Goal: Task Accomplishment & Management: Use online tool/utility

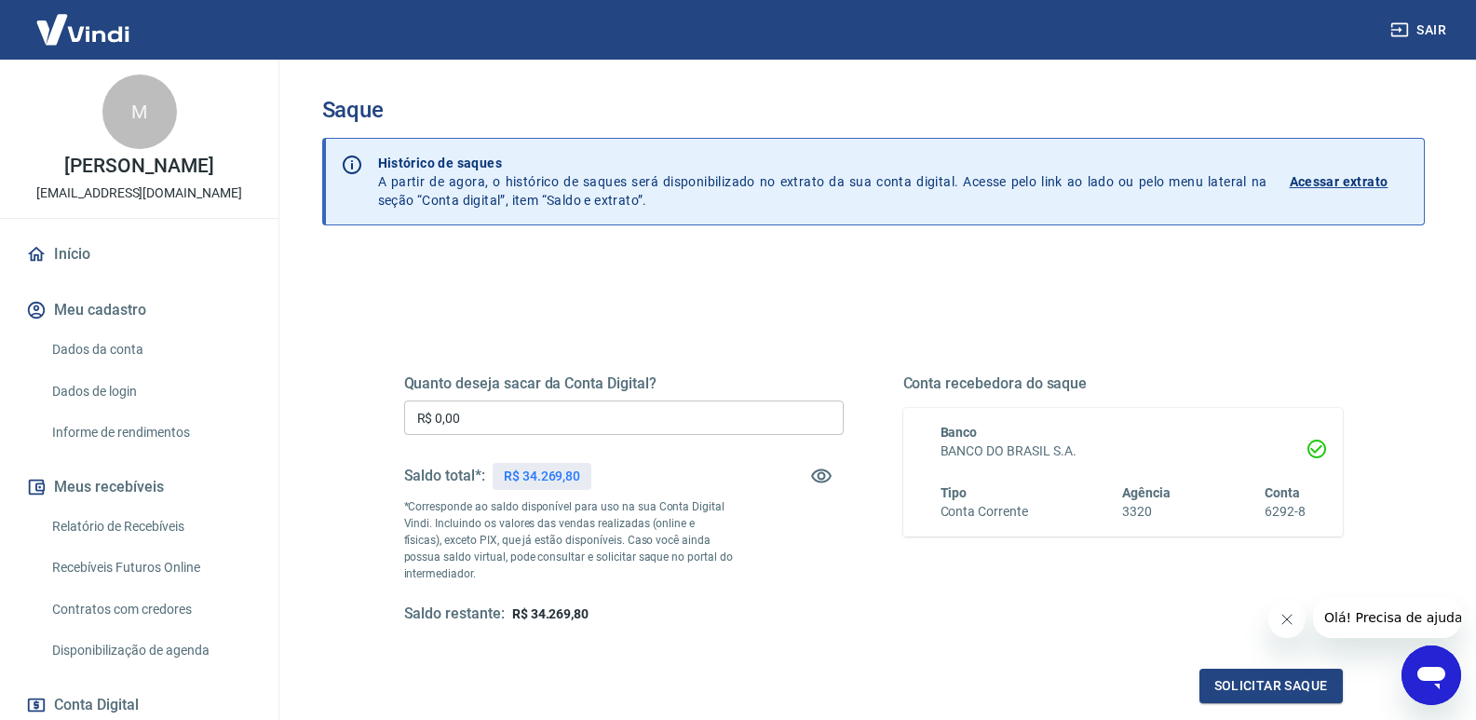
click at [666, 414] on input "R$ 0,00" at bounding box center [623, 417] width 439 height 34
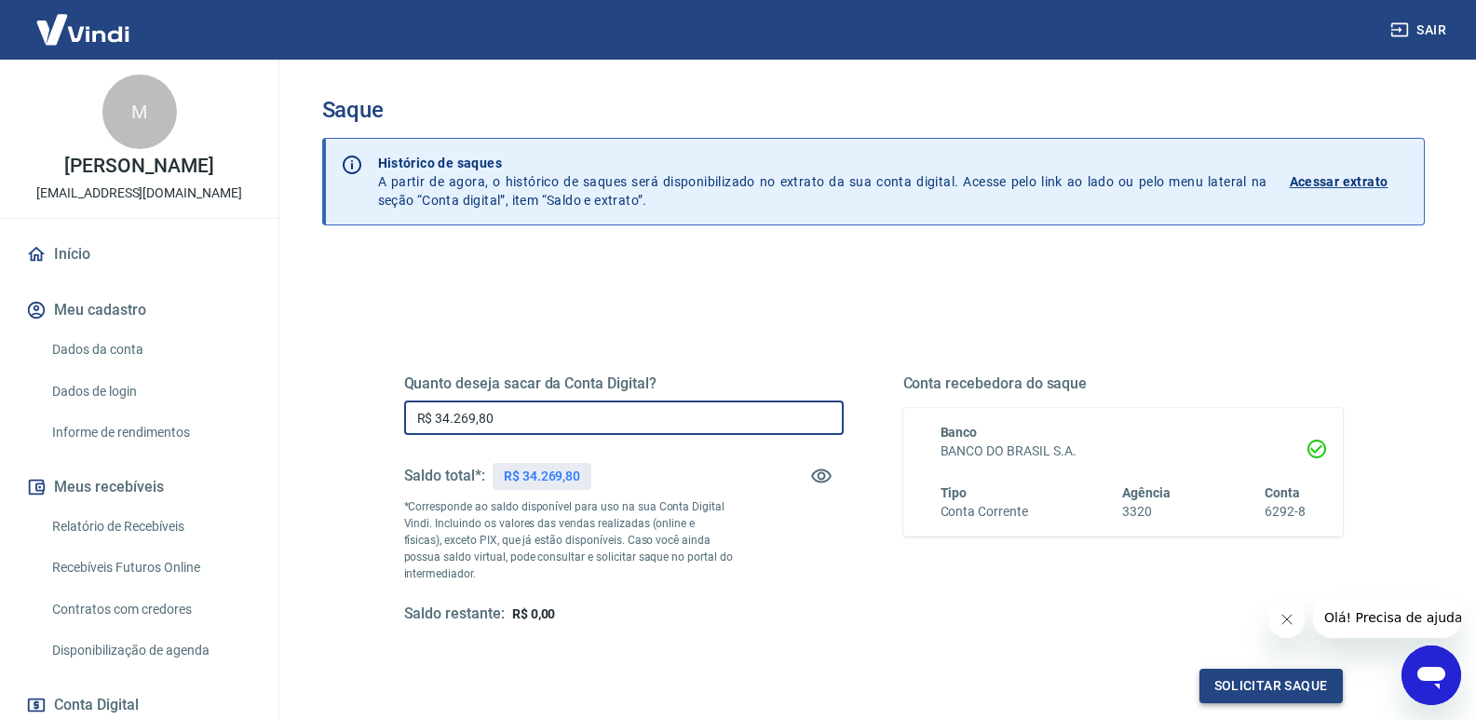
type input "R$ 34.269,80"
click at [1277, 683] on button "Solicitar saque" at bounding box center [1270, 686] width 143 height 34
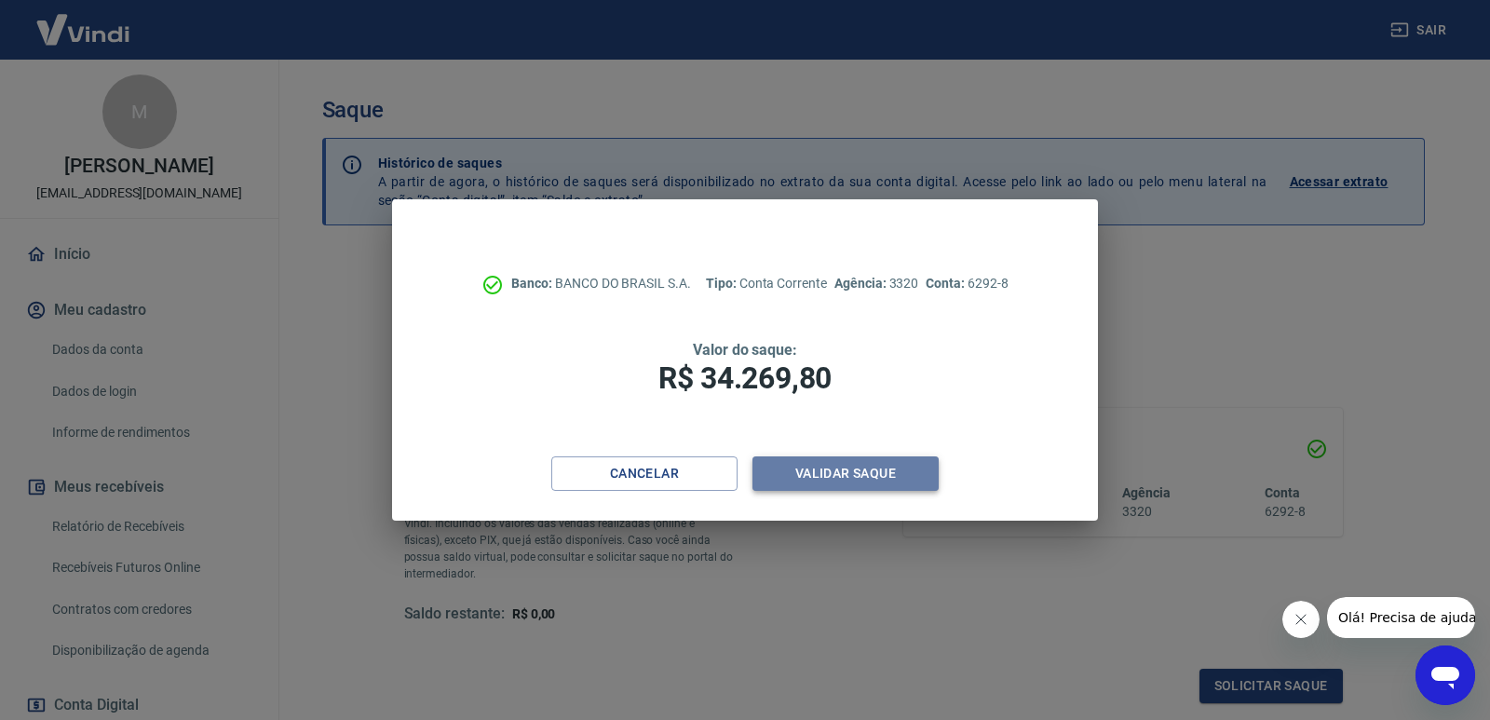
click at [810, 468] on button "Validar saque" at bounding box center [845, 473] width 186 height 34
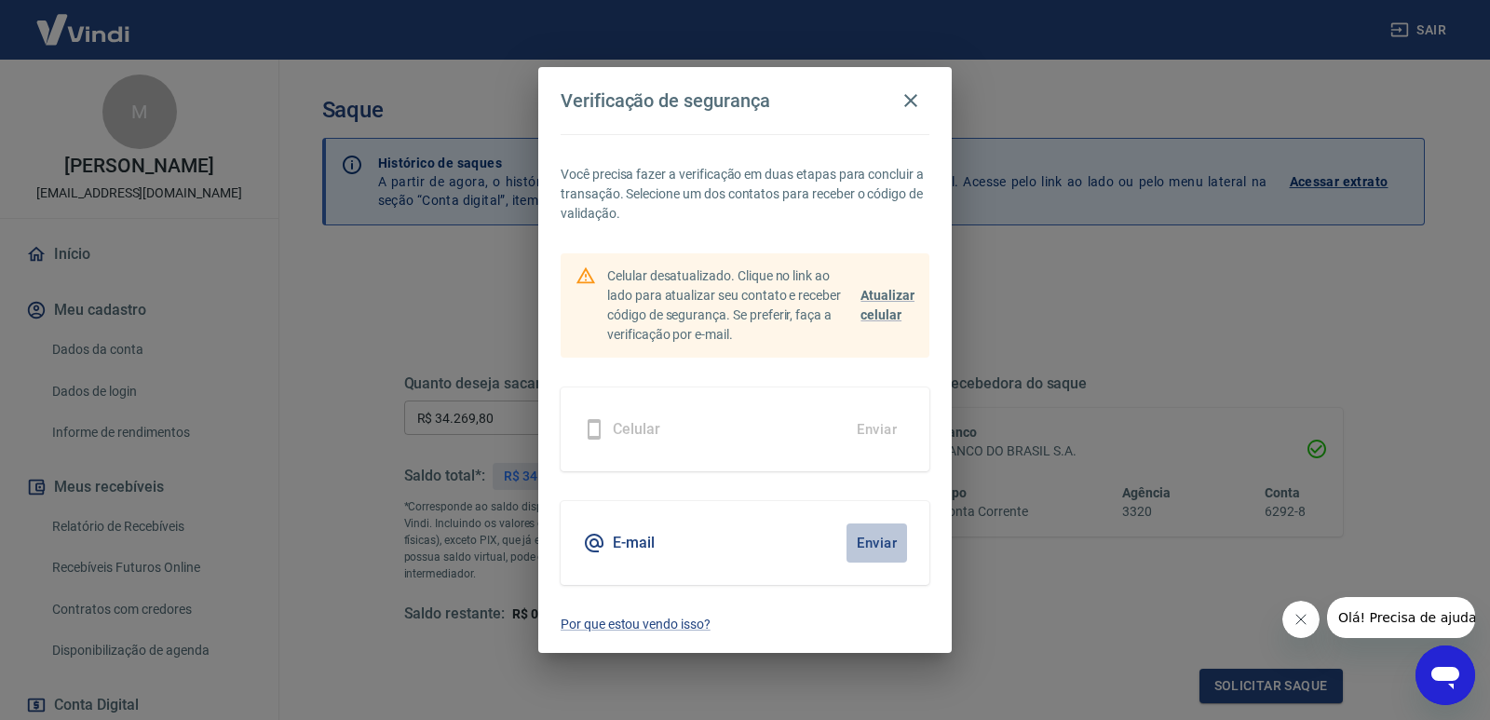
click at [872, 542] on button "Enviar" at bounding box center [876, 542] width 61 height 39
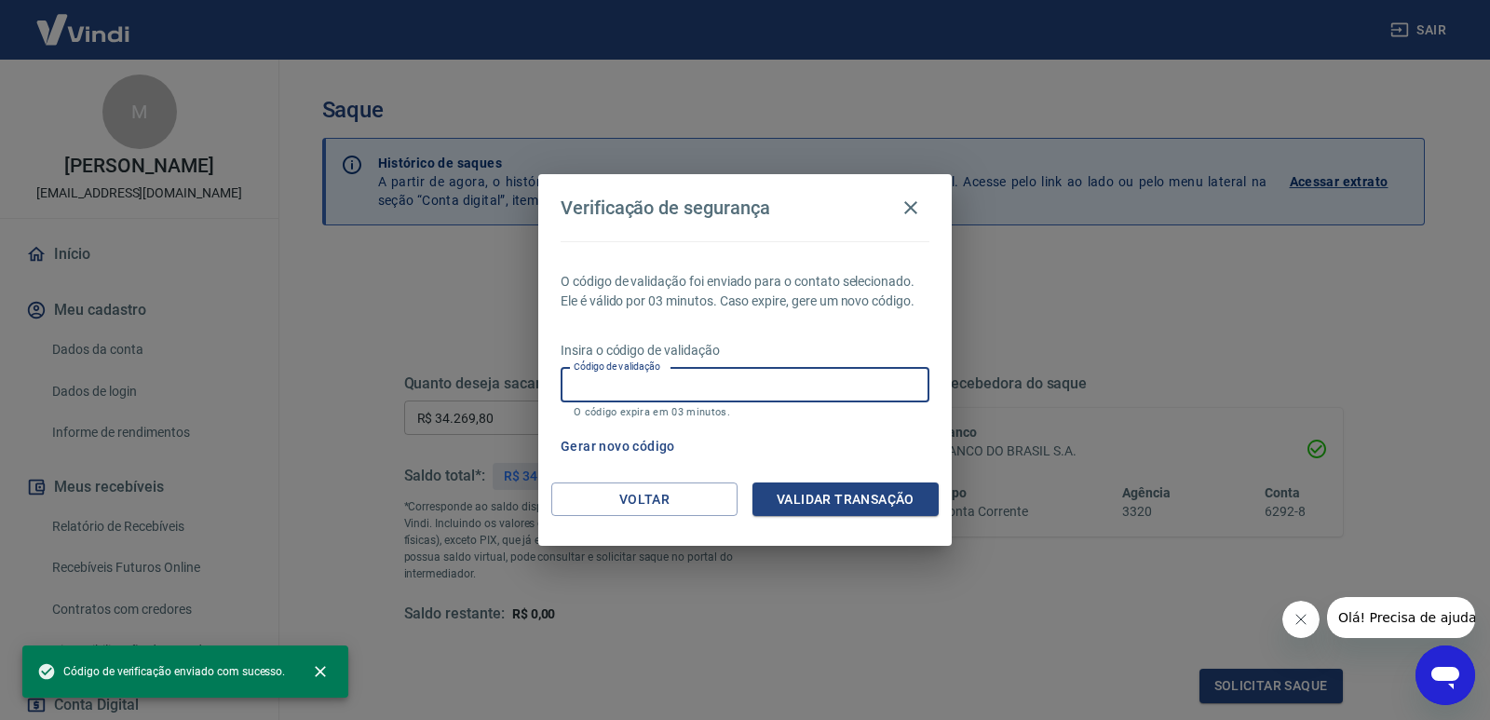
click at [737, 382] on input "Código de validação" at bounding box center [745, 385] width 369 height 34
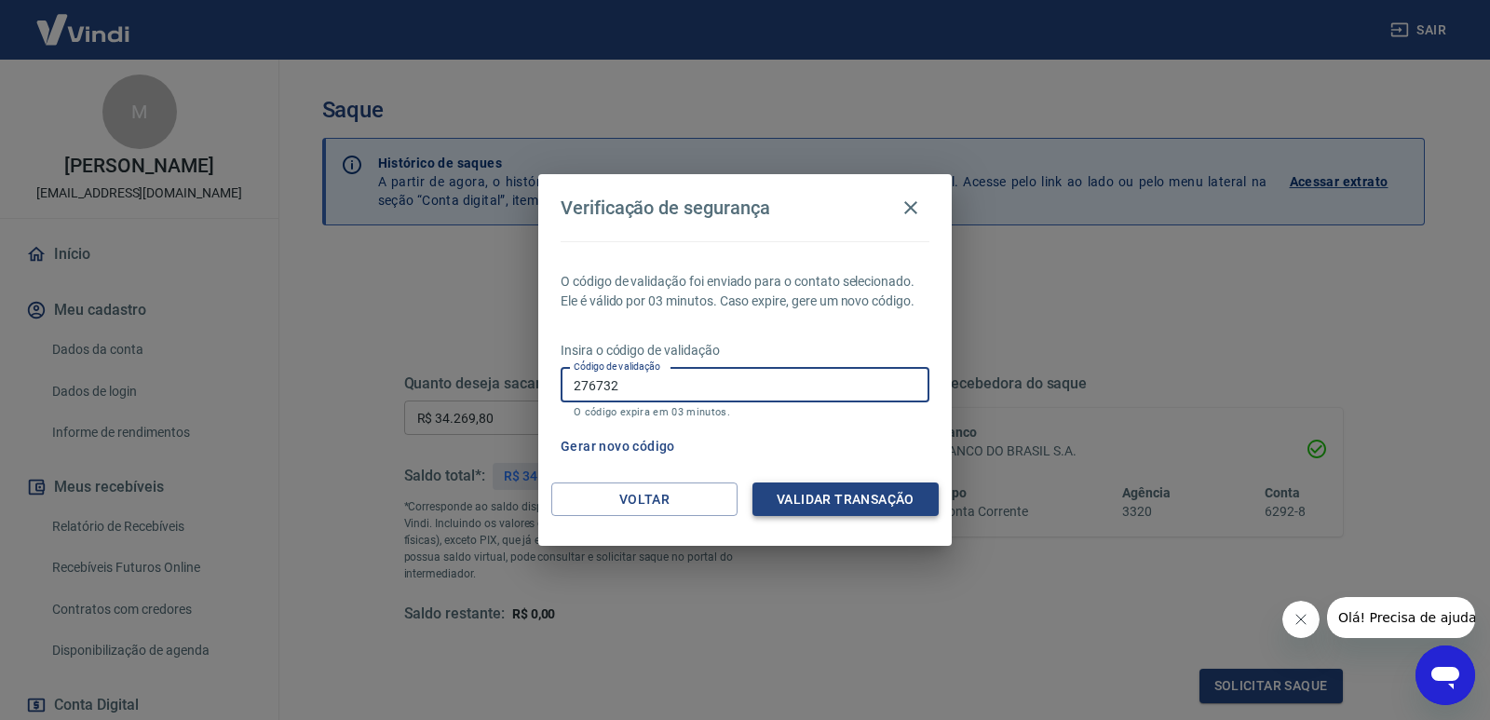
type input "276732"
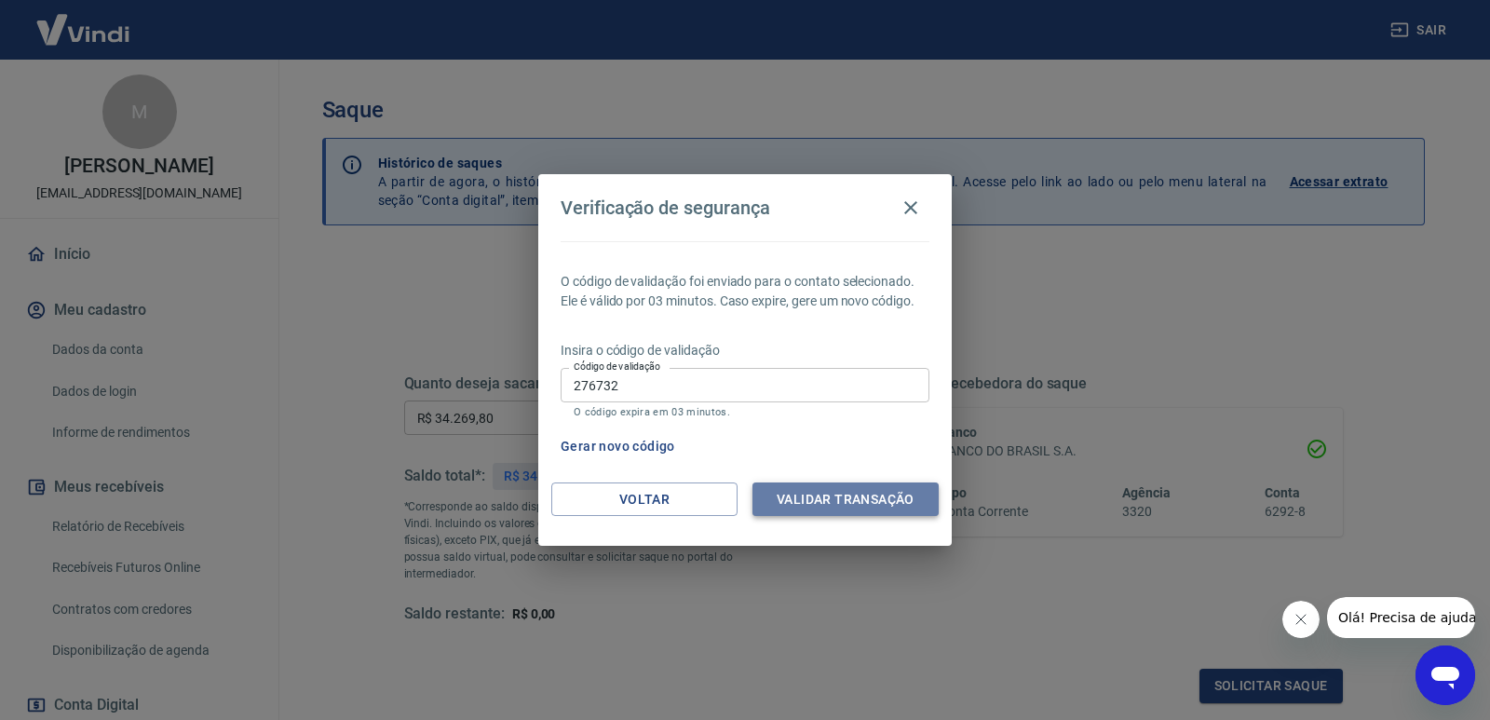
click at [851, 495] on button "Validar transação" at bounding box center [845, 499] width 186 height 34
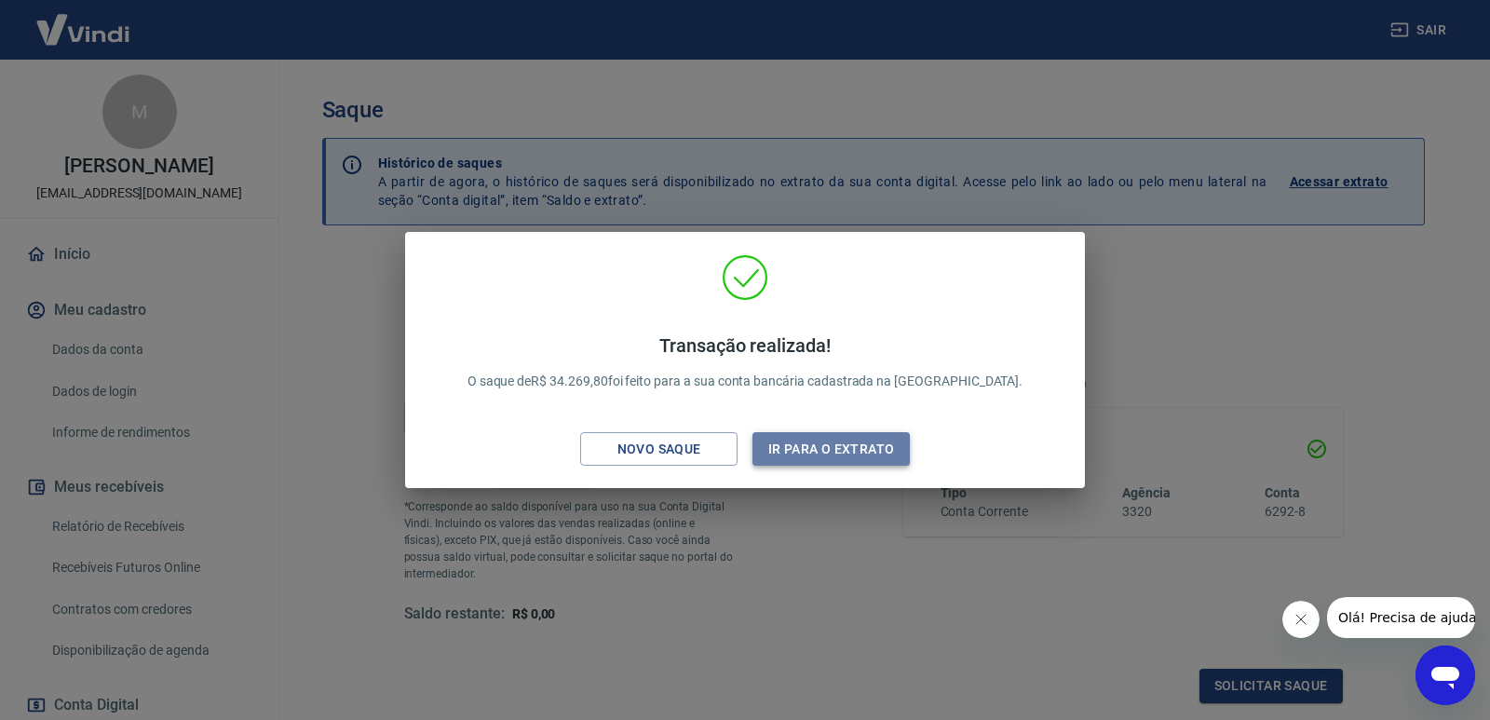
click at [828, 449] on button "Ir para o extrato" at bounding box center [830, 449] width 157 height 34
